Goal: Task Accomplishment & Management: Use online tool/utility

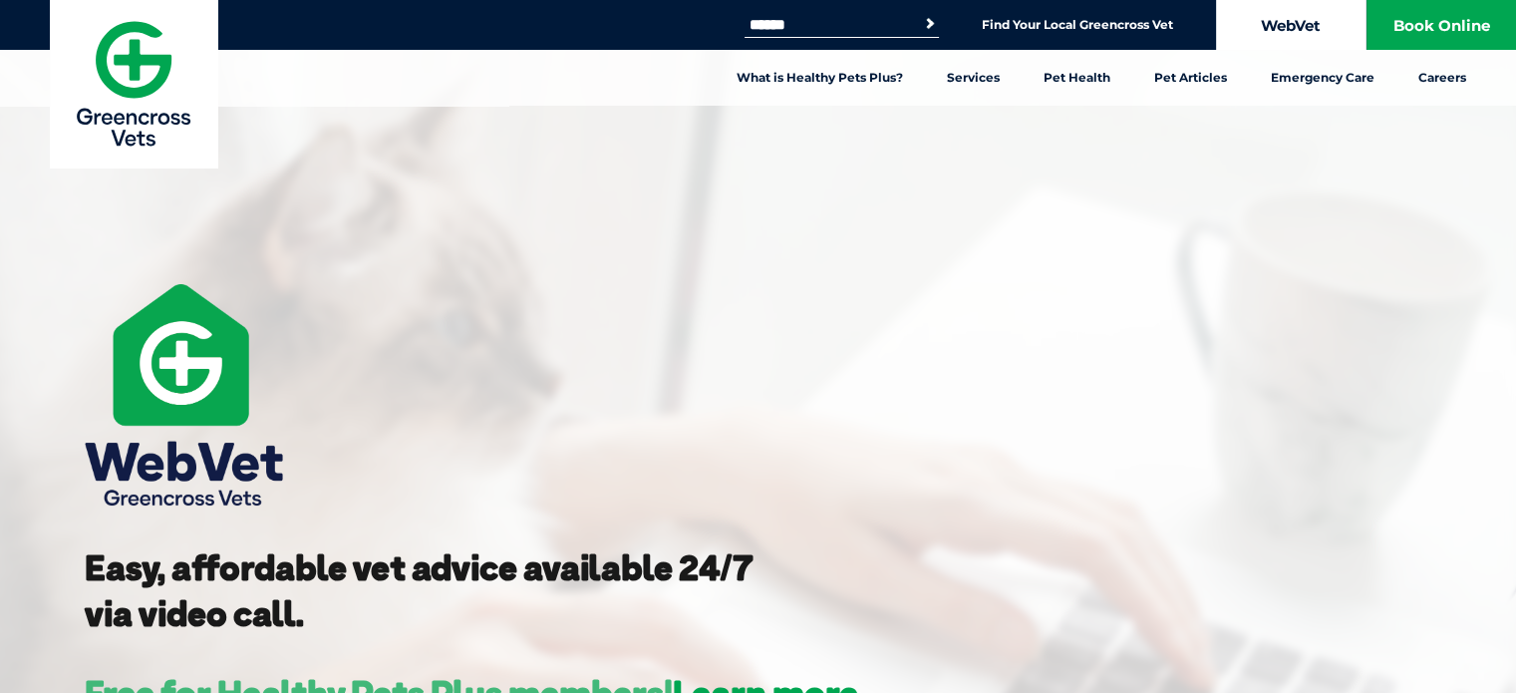
click at [1243, 3] on link "WebVet" at bounding box center [1291, 25] width 150 height 50
click at [1302, 15] on link "WebVet" at bounding box center [1291, 25] width 150 height 50
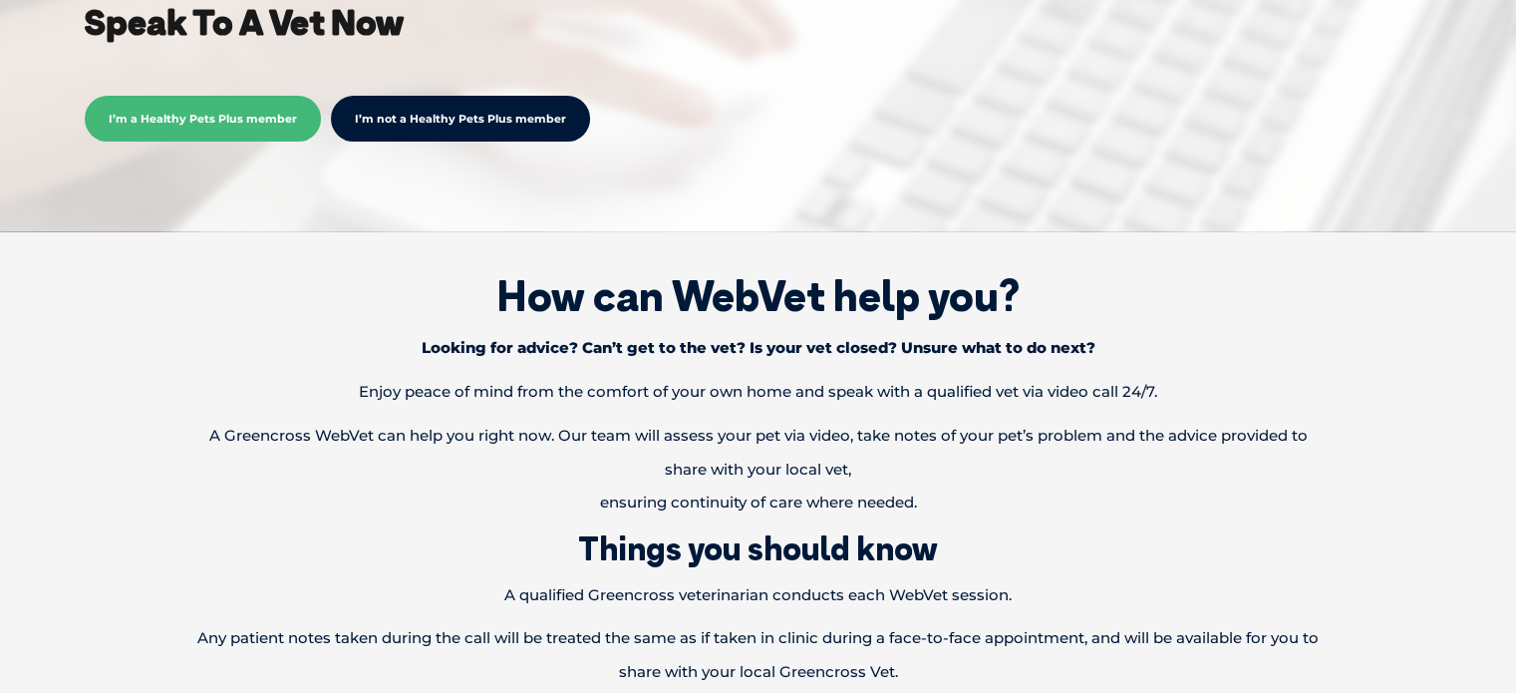
scroll to position [763, 0]
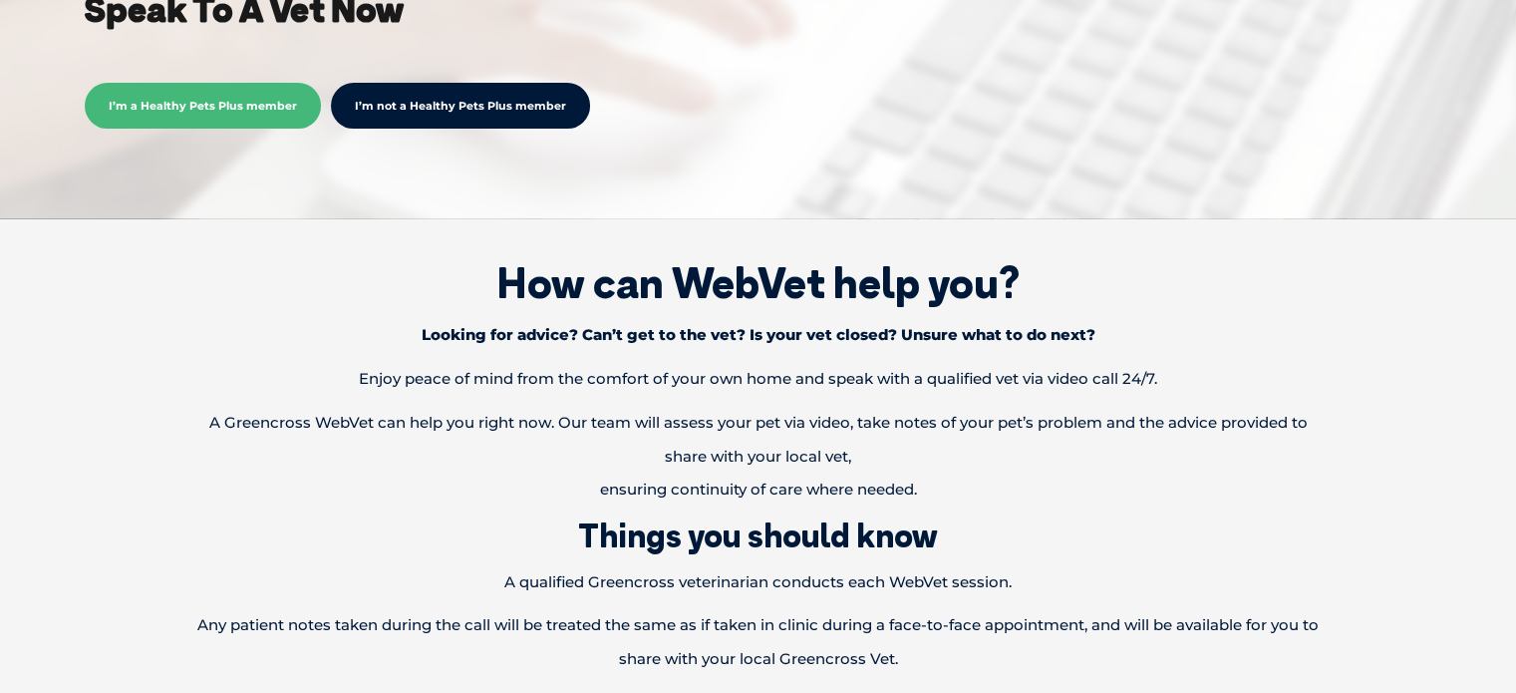
click at [171, 89] on span "I’m a Healthy Pets Plus member" at bounding box center [203, 106] width 236 height 46
